Goal: Information Seeking & Learning: Learn about a topic

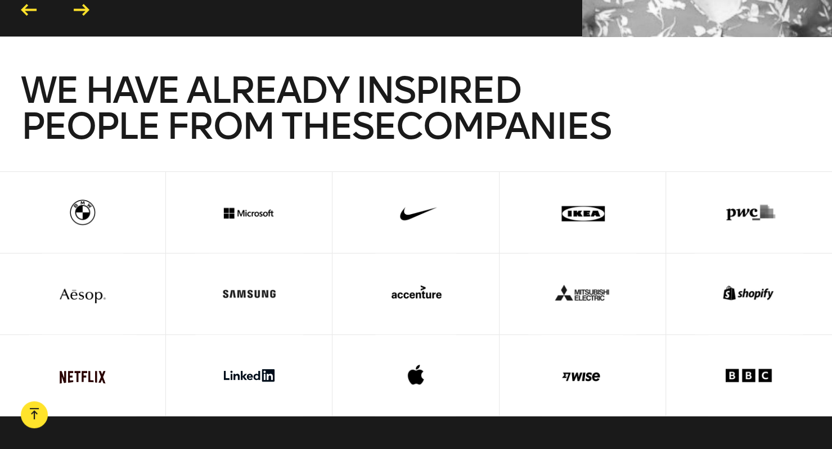
scroll to position [2627, 0]
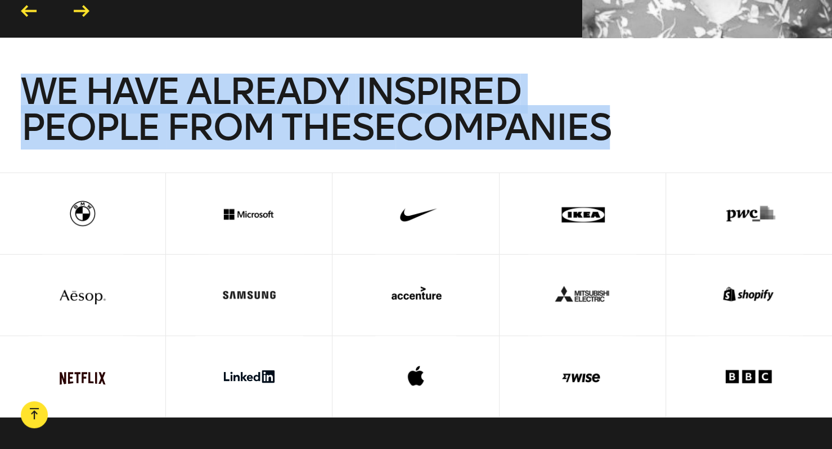
drag, startPoint x: 30, startPoint y: 66, endPoint x: 633, endPoint y: 106, distance: 605.0
click at [633, 106] on h2 "We have already inspired people from these companies" at bounding box center [416, 123] width 790 height 99
copy span "We have already inspired people from these companies"
click at [718, 74] on h2 "We have already inspired people from these companies" at bounding box center [416, 123] width 790 height 99
click at [722, 77] on h2 "We have already inspired people from these companies" at bounding box center [416, 123] width 790 height 99
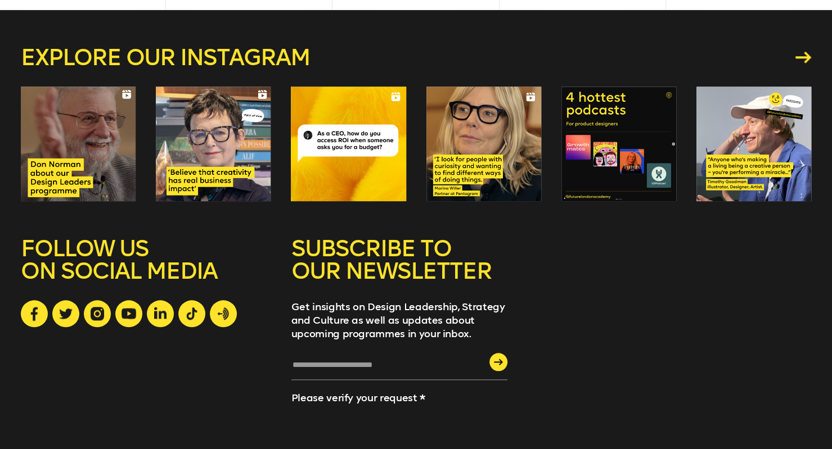
scroll to position [3014, 0]
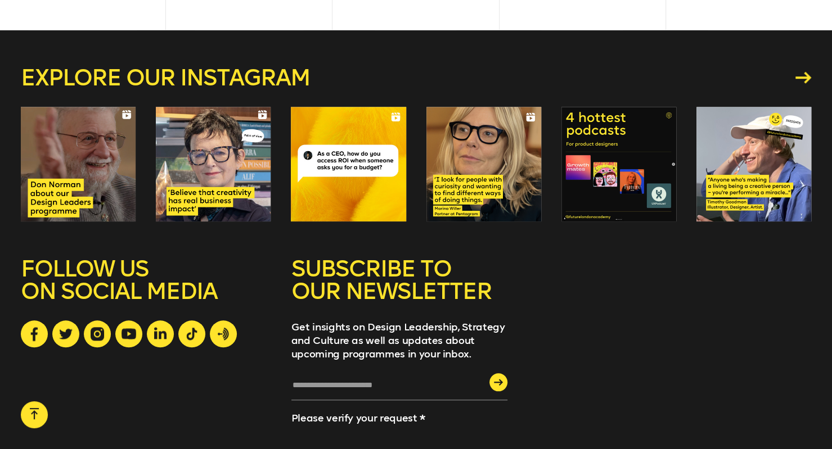
click at [737, 124] on div at bounding box center [753, 164] width 115 height 115
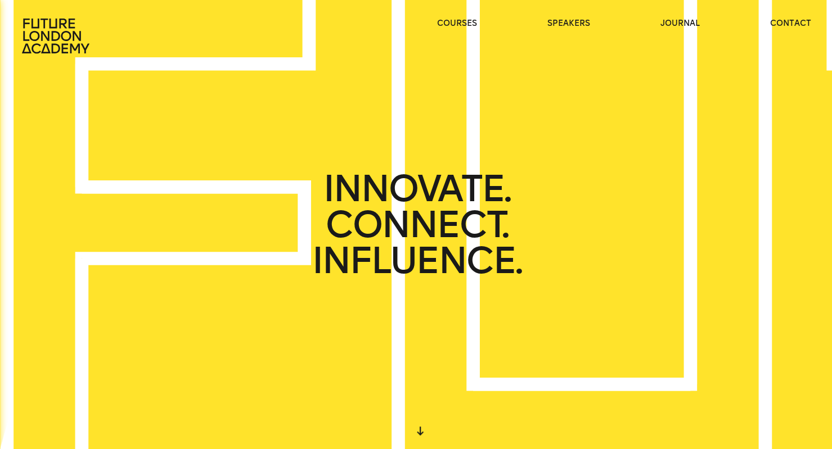
scroll to position [0, 0]
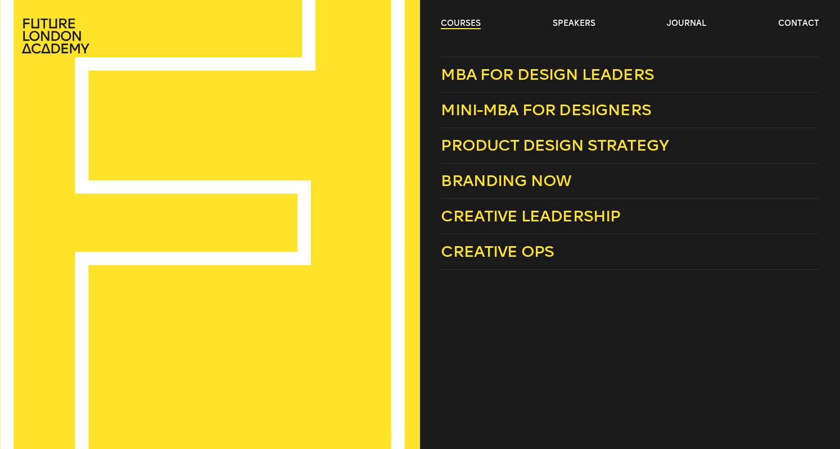
click at [456, 21] on link "courses" at bounding box center [461, 23] width 40 height 11
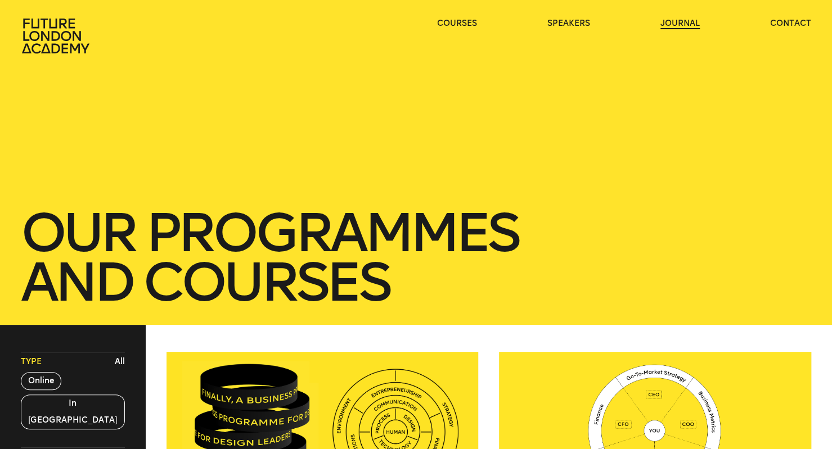
click at [675, 22] on link "journal" at bounding box center [679, 23] width 39 height 11
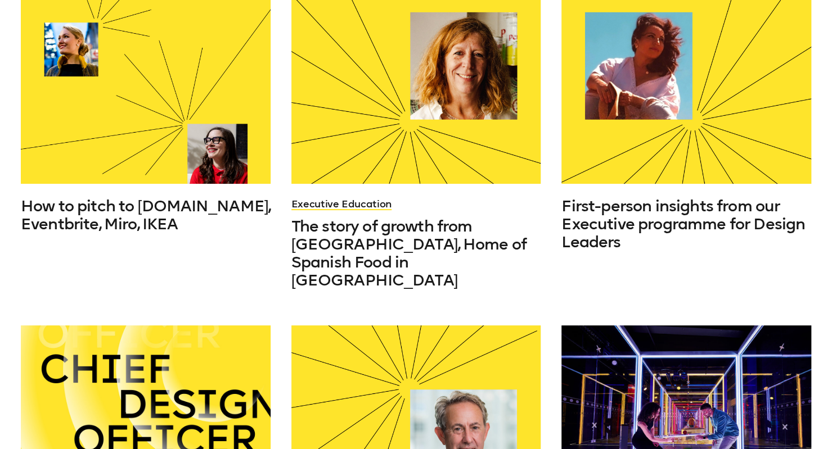
scroll to position [394, 0]
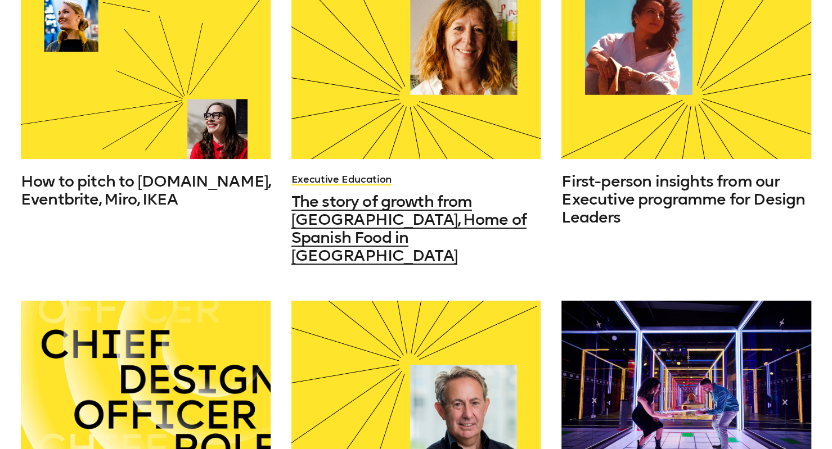
click at [399, 110] on div at bounding box center [416, 65] width 250 height 187
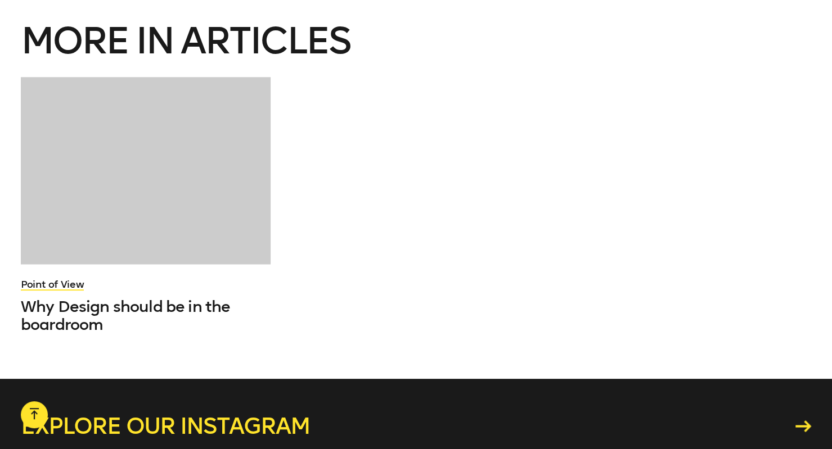
scroll to position [3675, 0]
